Goal: Register for event/course

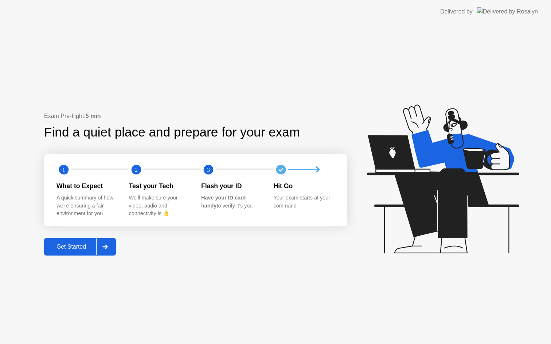
click at [80, 248] on div "Get Started" at bounding box center [71, 247] width 50 height 7
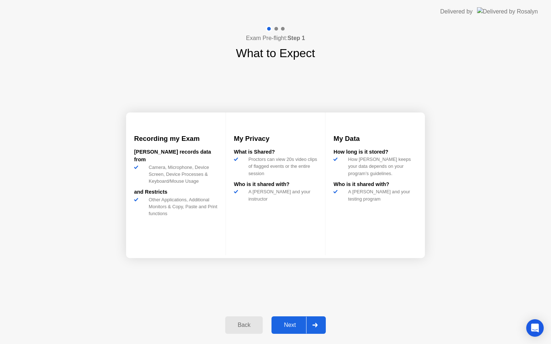
click at [291, 323] on div "Next" at bounding box center [290, 325] width 32 height 7
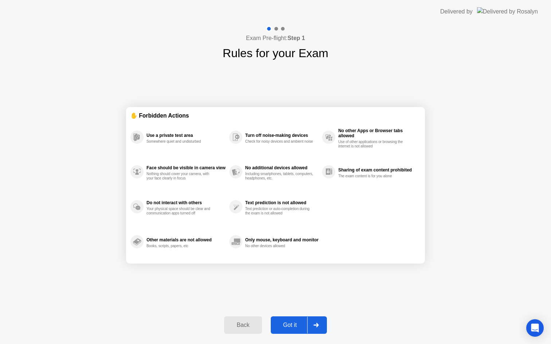
click at [290, 324] on div "Got it" at bounding box center [290, 325] width 34 height 7
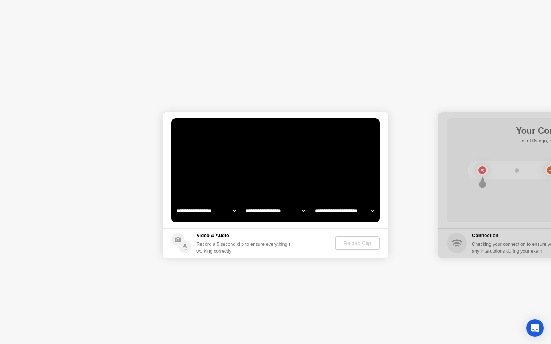
select select "**********"
select select "*******"
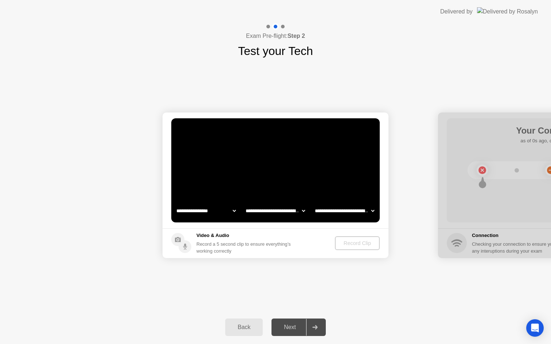
select select "**********"
click at [359, 242] on div "Record Clip" at bounding box center [357, 243] width 39 height 6
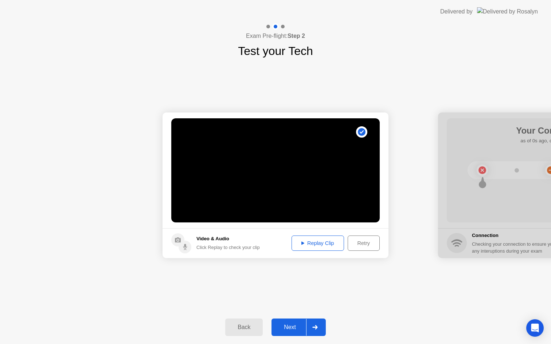
click at [295, 327] on div "Next" at bounding box center [290, 327] width 32 height 7
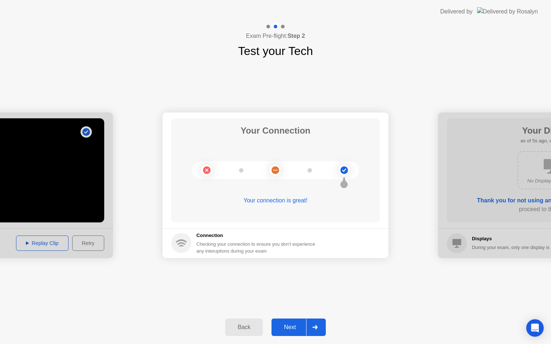
click at [300, 329] on div "Next" at bounding box center [290, 327] width 32 height 7
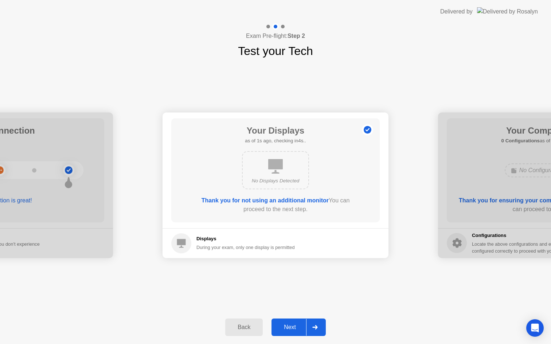
click at [300, 329] on div "Next" at bounding box center [290, 327] width 32 height 7
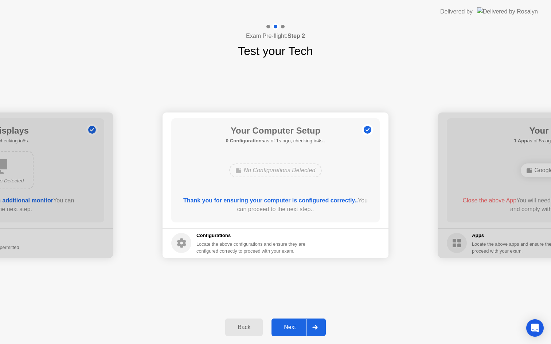
click at [300, 329] on div "Next" at bounding box center [290, 327] width 32 height 7
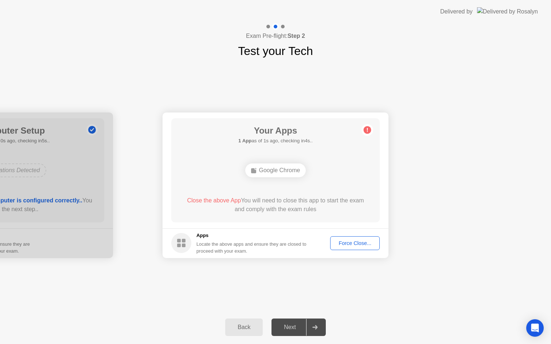
click at [345, 243] on div "Force Close..." at bounding box center [355, 243] width 44 height 6
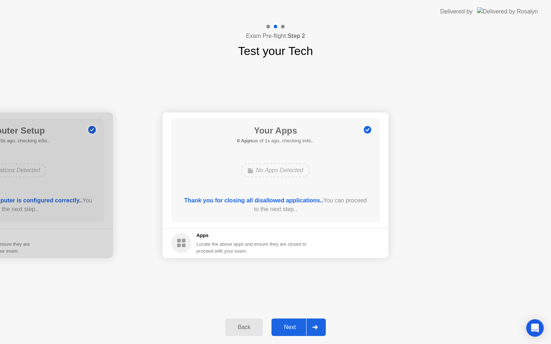
click at [292, 326] on div "Next" at bounding box center [290, 327] width 32 height 7
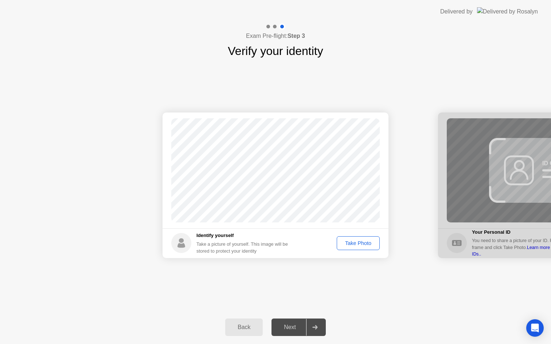
click at [349, 241] on div "Take Photo" at bounding box center [358, 243] width 38 height 6
click at [290, 330] on div "Next" at bounding box center [290, 327] width 32 height 7
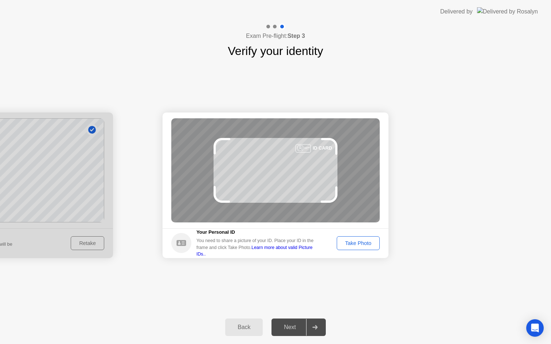
click at [348, 242] on div "Take Photo" at bounding box center [358, 243] width 38 height 6
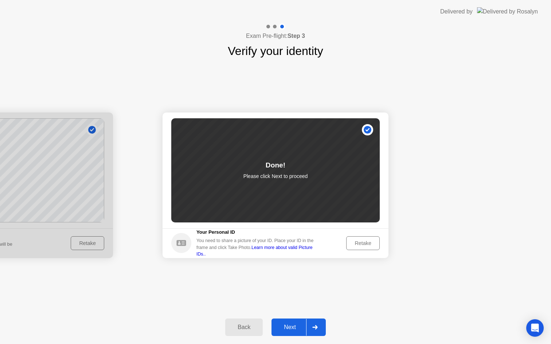
click at [295, 329] on div "Next" at bounding box center [290, 327] width 32 height 7
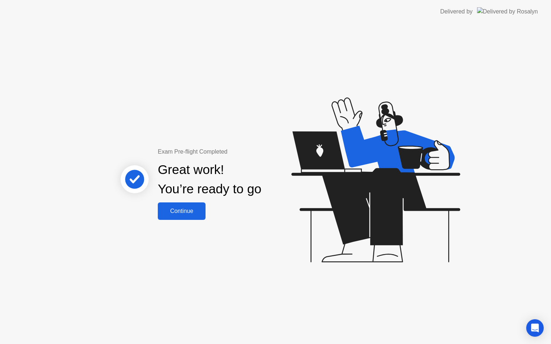
click at [172, 208] on div "Continue" at bounding box center [181, 211] width 43 height 7
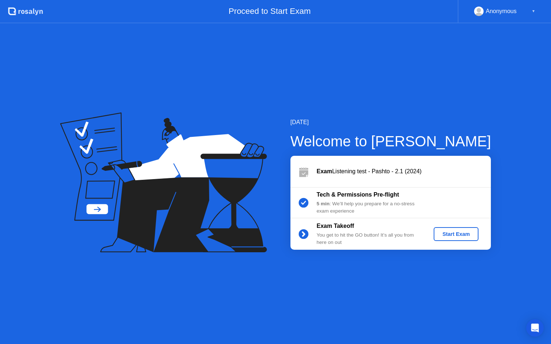
click at [449, 234] on div "Start Exam" at bounding box center [455, 234] width 39 height 6
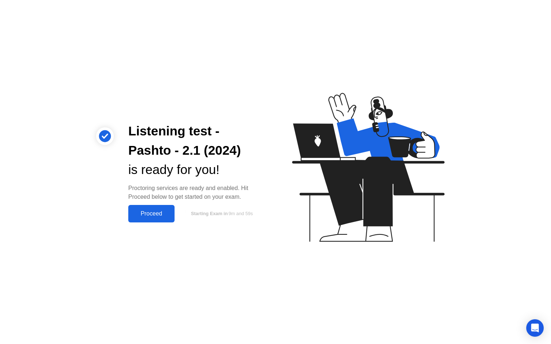
click at [156, 216] on div "Proceed" at bounding box center [151, 214] width 42 height 7
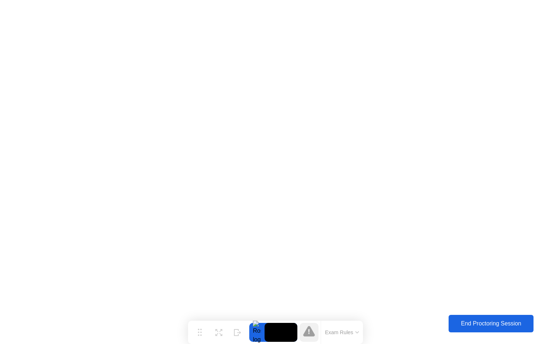
click at [464, 320] on div "End Proctoring Session" at bounding box center [491, 323] width 86 height 7
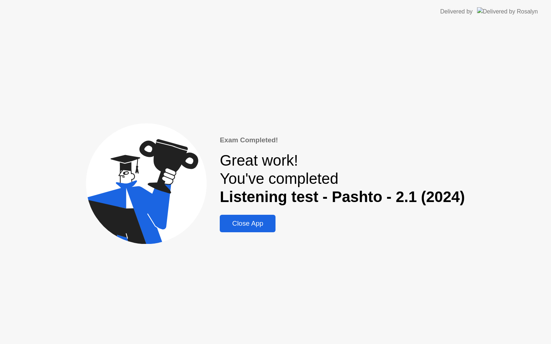
click at [244, 226] on div "Close App" at bounding box center [247, 224] width 51 height 8
